Goal: Task Accomplishment & Management: Complete application form

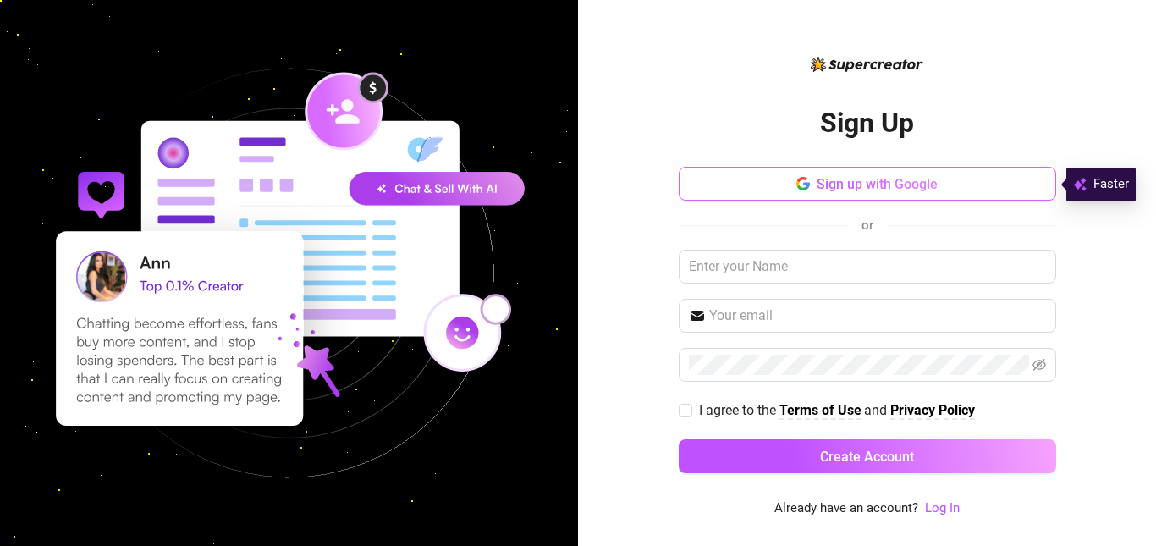
click at [753, 196] on button "Sign up with Google" at bounding box center [867, 184] width 377 height 34
click at [716, 142] on div "Sign Up Sign up with Google or I agree to the Terms of Use and Privacy Policy C…" at bounding box center [867, 285] width 377 height 405
click at [710, 237] on div "Sign up with Google or I agree to the Terms of Use and Privacy Policy Create Ac…" at bounding box center [867, 328] width 377 height 322
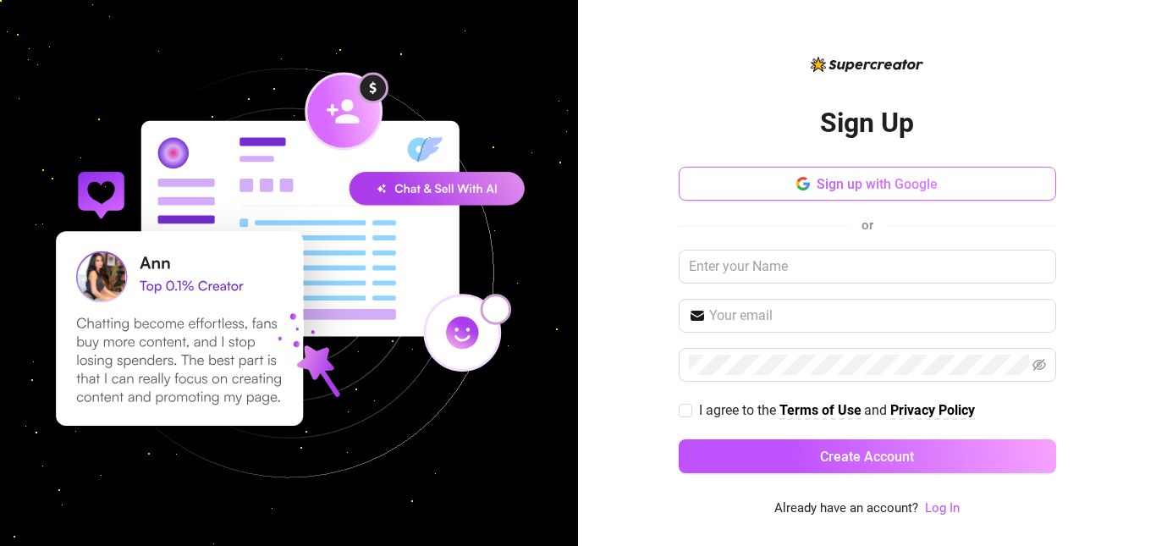
click at [710, 237] on div "Sign up with Google or I agree to the Terms of Use and Privacy Policy Create Ac…" at bounding box center [867, 328] width 377 height 322
click at [818, 184] on span "Sign up with Google" at bounding box center [877, 184] width 121 height 16
